Goal: Download file/media

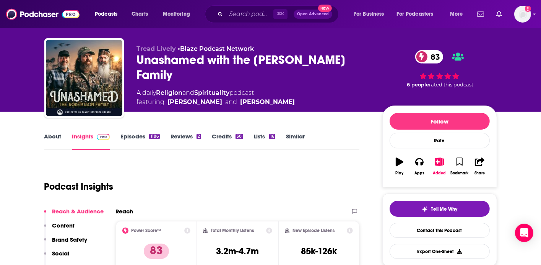
scroll to position [20, 0]
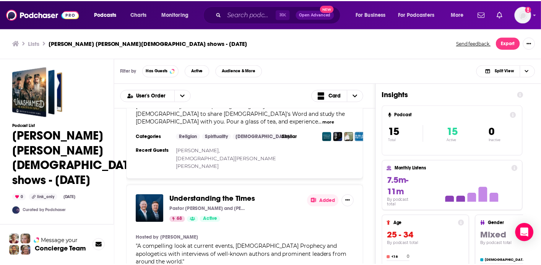
scroll to position [150, 0]
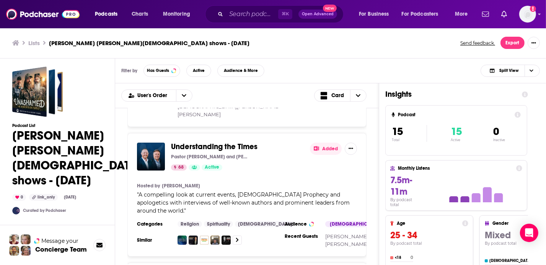
click at [231, 142] on span "Understanding the Times" at bounding box center [214, 147] width 86 height 10
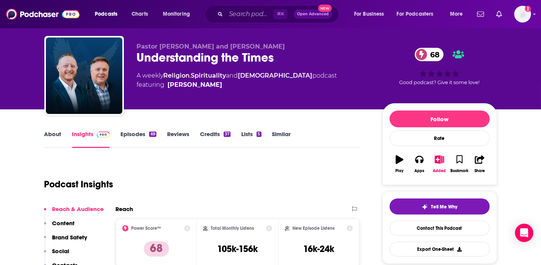
scroll to position [37, 0]
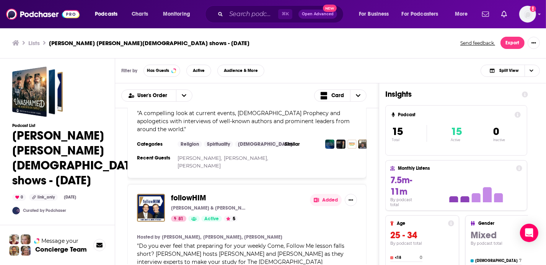
scroll to position [260, 0]
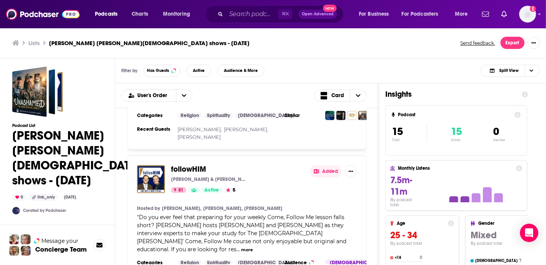
click at [351, 213] on div "" Do you ever feel that preparing for your weekly Come, Follow Me lesson falls …" at bounding box center [247, 233] width 220 height 40
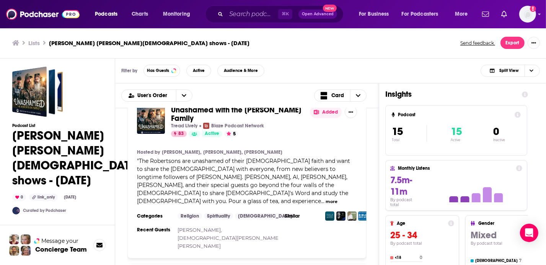
scroll to position [0, 0]
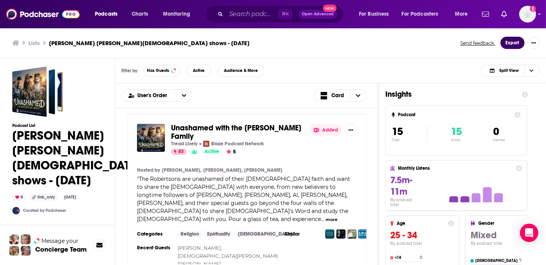
click at [507, 46] on button "Export" at bounding box center [512, 43] width 24 height 12
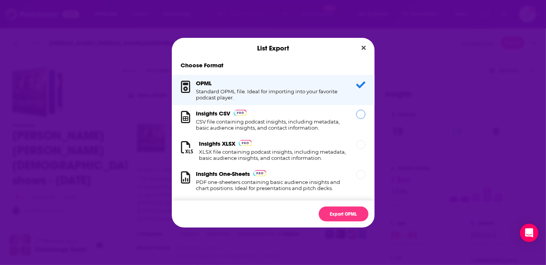
scroll to position [14, 0]
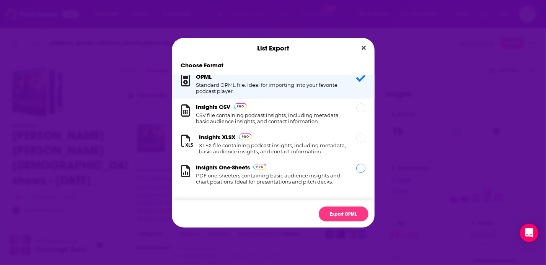
click at [356, 167] on div "Dialog" at bounding box center [360, 168] width 9 height 9
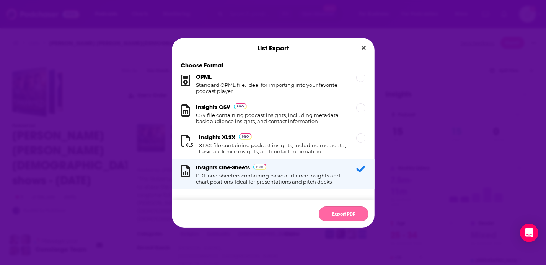
click at [351, 212] on button "Export PDF" at bounding box center [344, 214] width 50 height 15
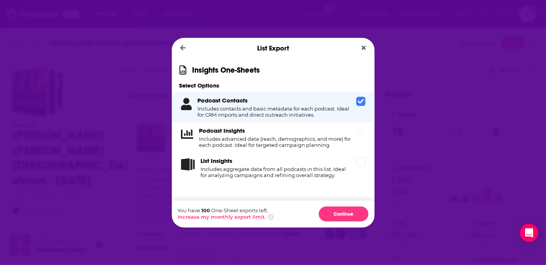
click at [362, 132] on icon "Dialog" at bounding box center [361, 131] width 6 height 5
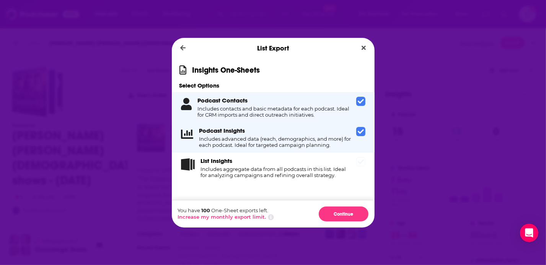
click at [361, 165] on icon "Dialog" at bounding box center [361, 162] width 6 height 6
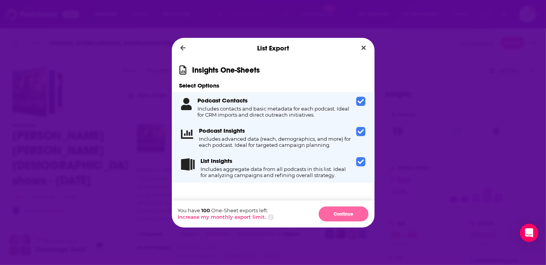
click at [348, 214] on button "Continue" at bounding box center [344, 214] width 50 height 15
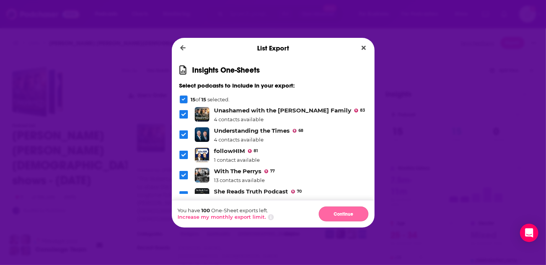
click at [348, 214] on button "Continue" at bounding box center [344, 214] width 50 height 15
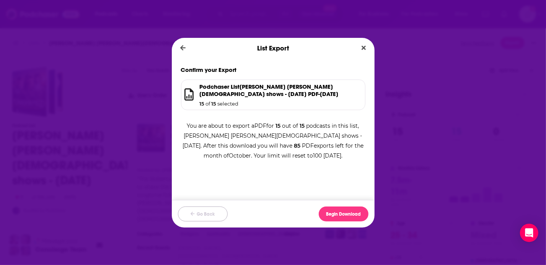
click at [213, 216] on button "Go Back" at bounding box center [203, 214] width 50 height 15
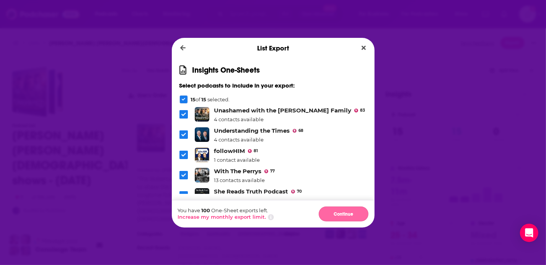
click at [340, 214] on button "Continue" at bounding box center [344, 214] width 50 height 15
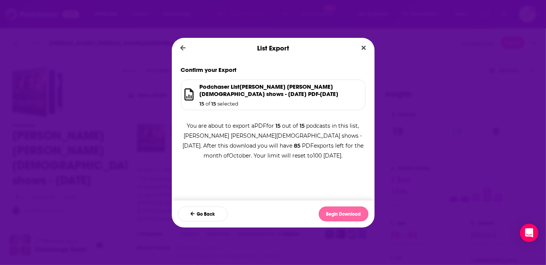
click at [340, 214] on button "Begin Download" at bounding box center [344, 214] width 50 height 15
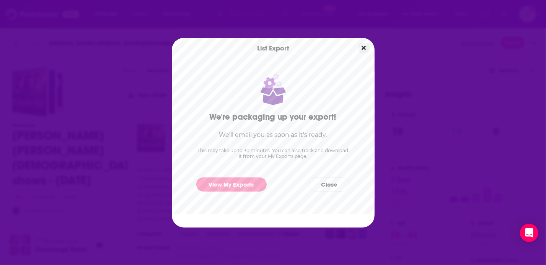
click at [361, 51] on button "Close" at bounding box center [363, 48] width 10 height 10
